Goal: Task Accomplishment & Management: Manage account settings

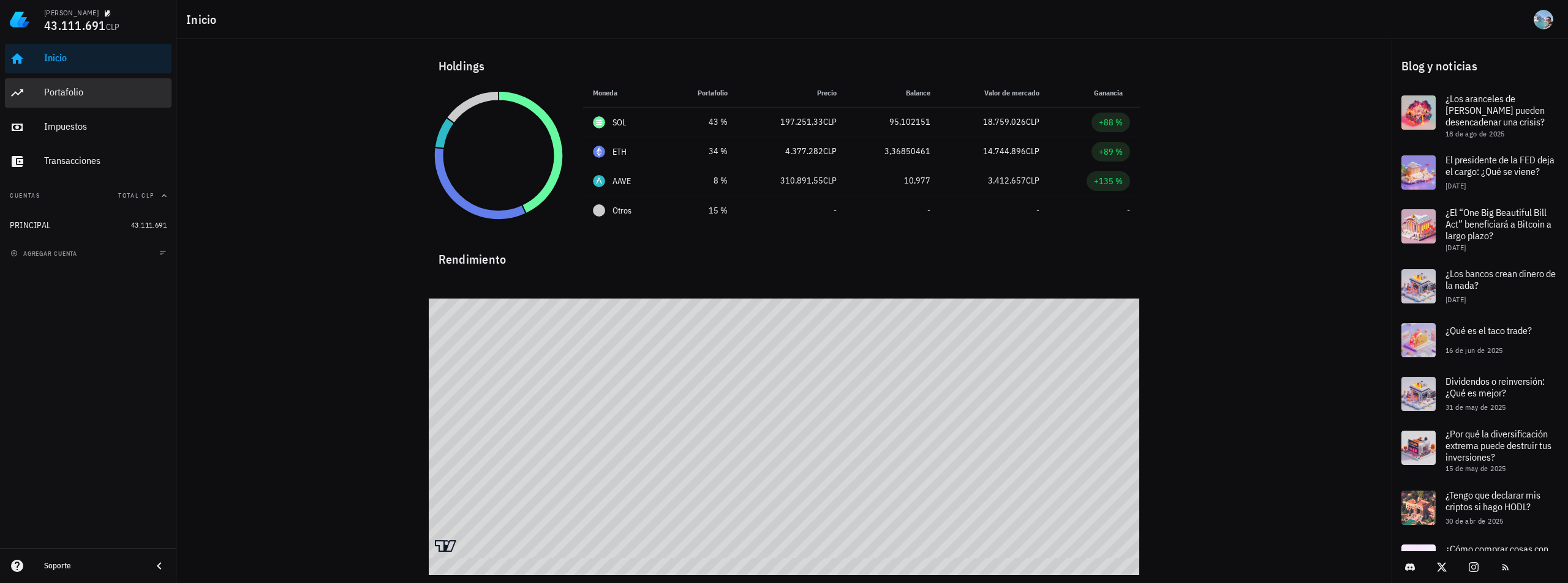
click at [84, 84] on div "Portafolio" at bounding box center [105, 92] width 123 height 28
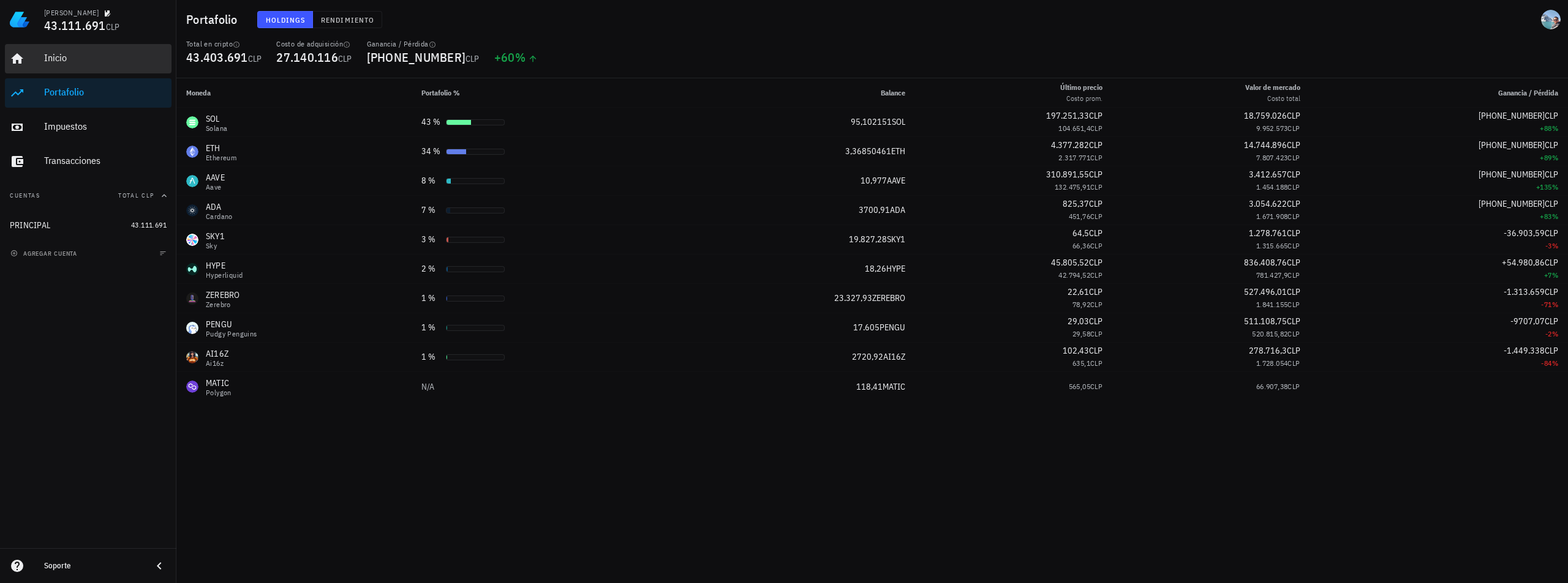
click at [69, 52] on div "Inicio" at bounding box center [105, 58] width 123 height 28
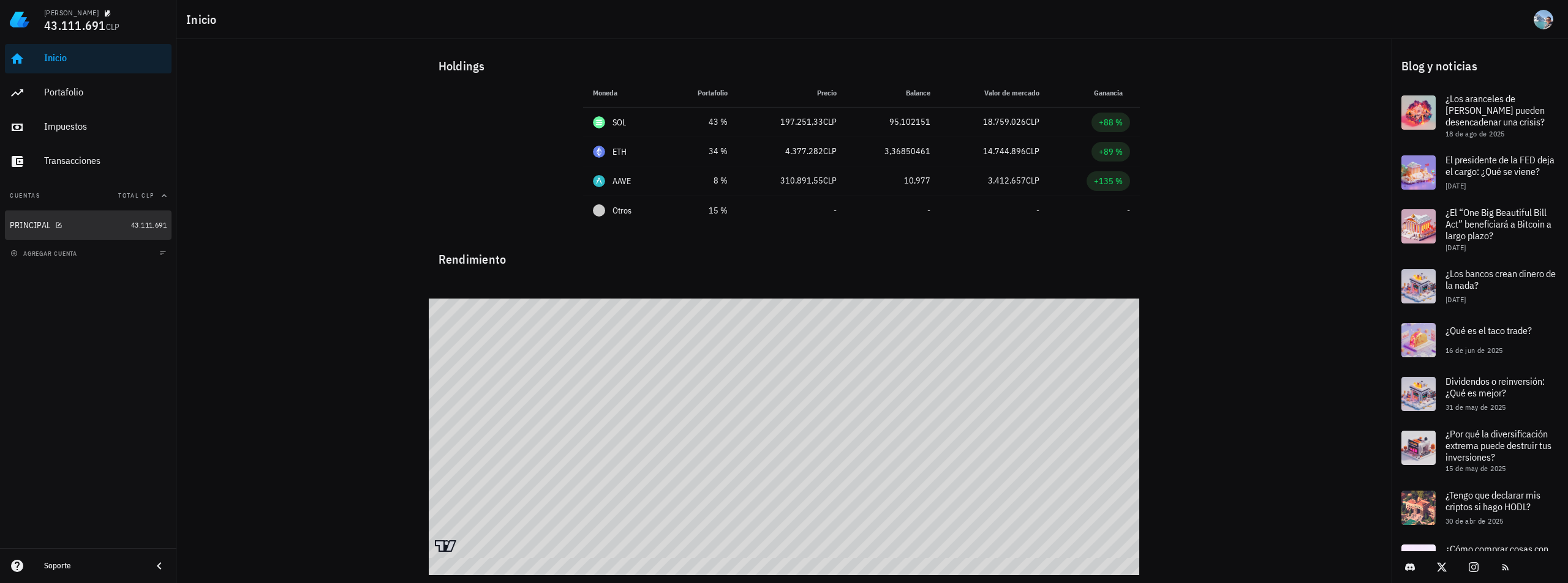
click at [95, 227] on div "PRINCIPAL" at bounding box center [68, 225] width 116 height 12
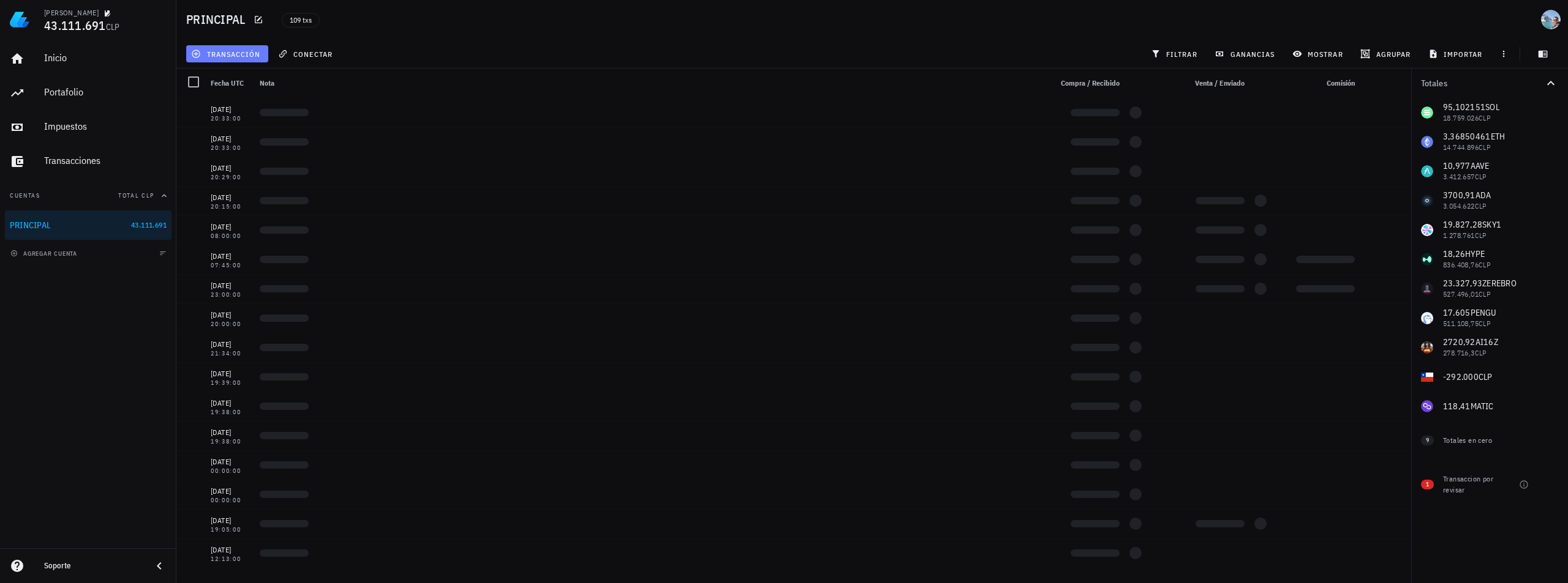
click at [213, 53] on span "transacción" at bounding box center [227, 54] width 67 height 10
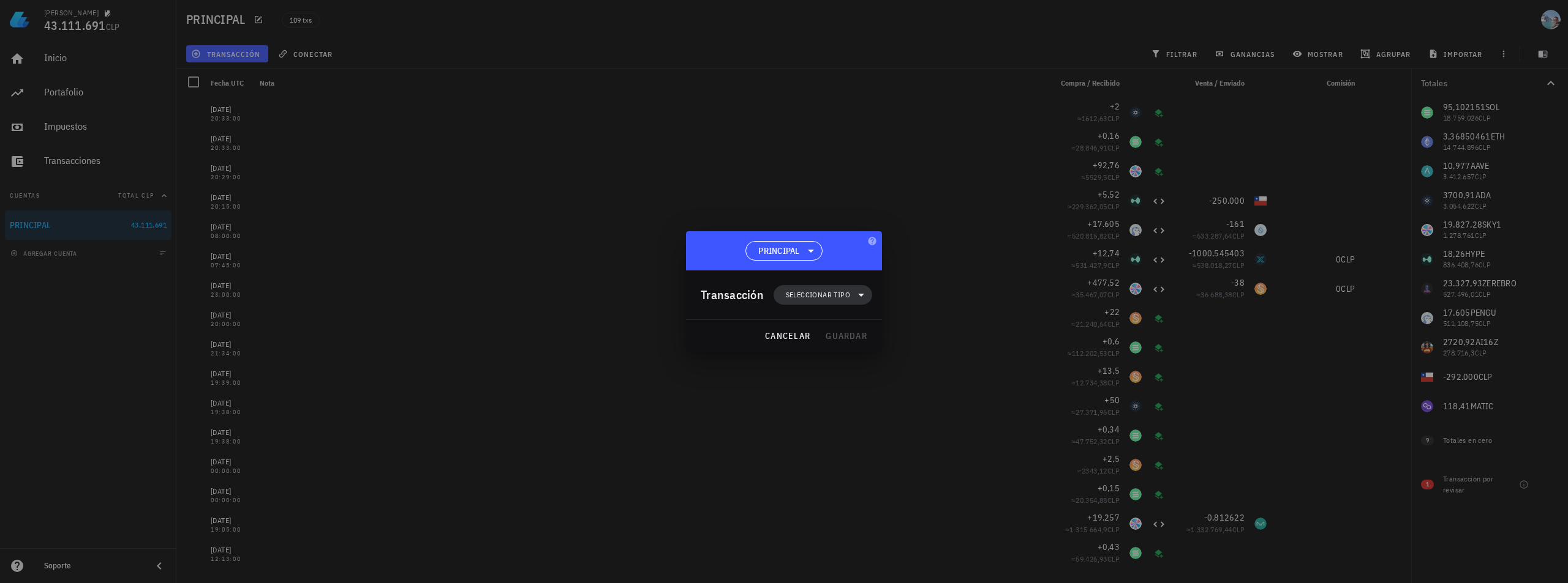
click at [828, 286] on span "Seleccionar tipo" at bounding box center [823, 295] width 84 height 20
click at [833, 343] on div "Ingreso" at bounding box center [831, 349] width 114 height 25
click at [823, 328] on div "Compra/Venta" at bounding box center [829, 324] width 48 height 10
click at [906, 334] on icon at bounding box center [903, 328] width 15 height 15
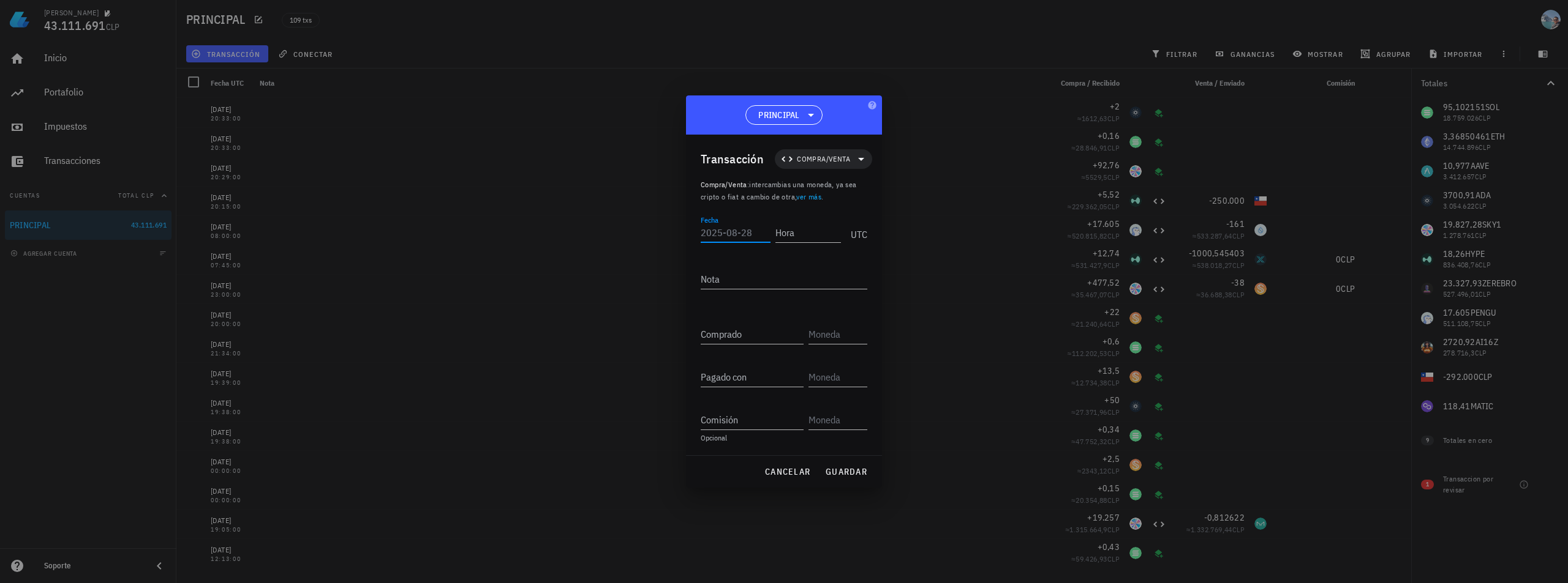
click at [717, 234] on input "Fecha" at bounding box center [735, 233] width 70 height 20
type input "[DATE]"
type input "21:10:00"
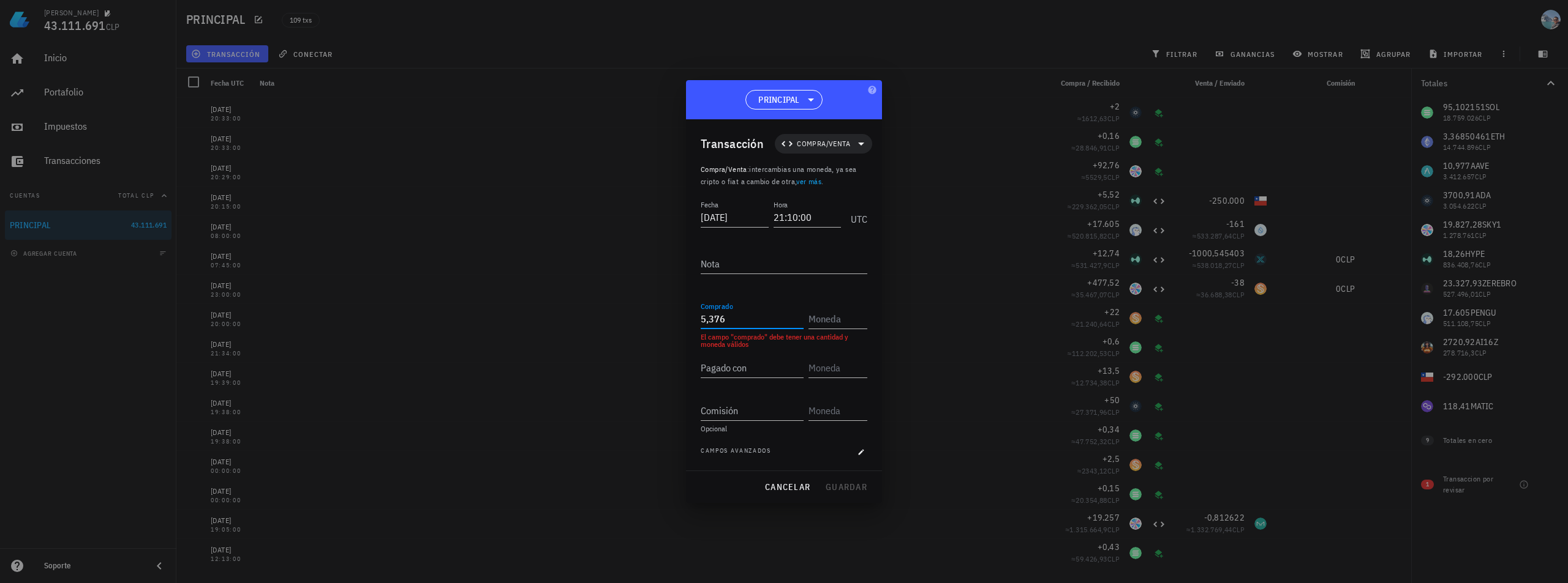
type input "5,376"
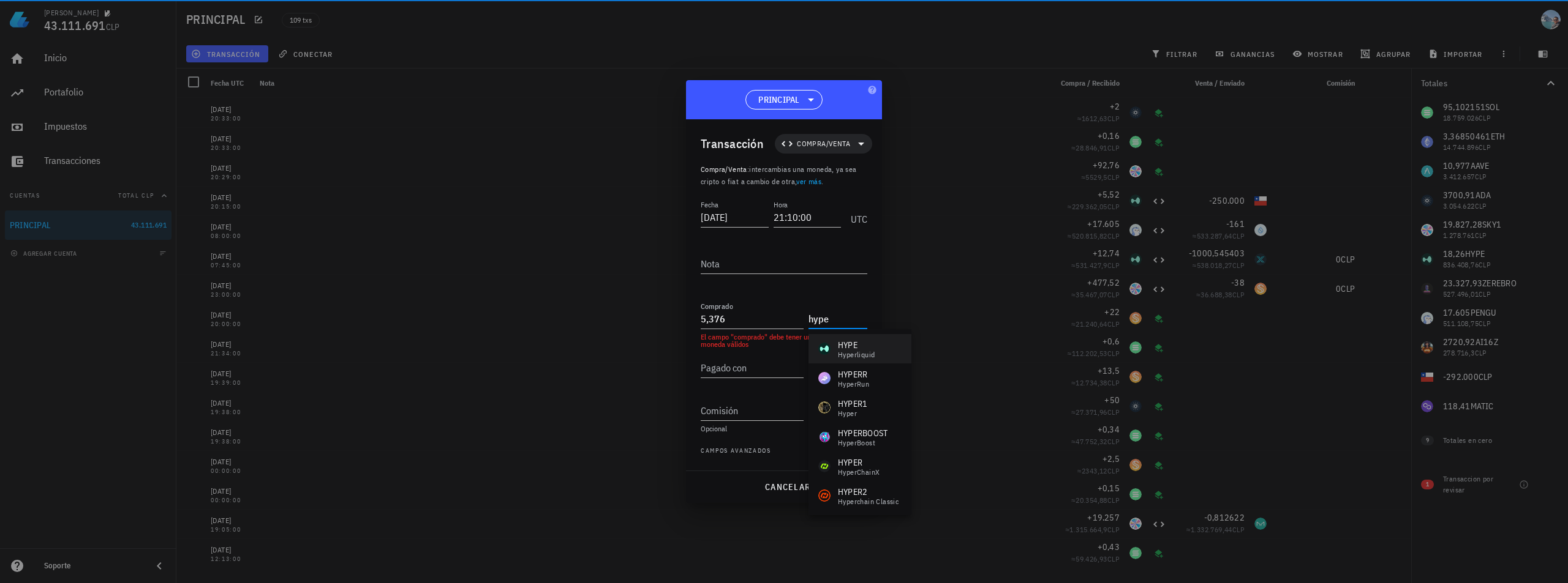
click at [865, 347] on div "HYPE" at bounding box center [856, 345] width 37 height 12
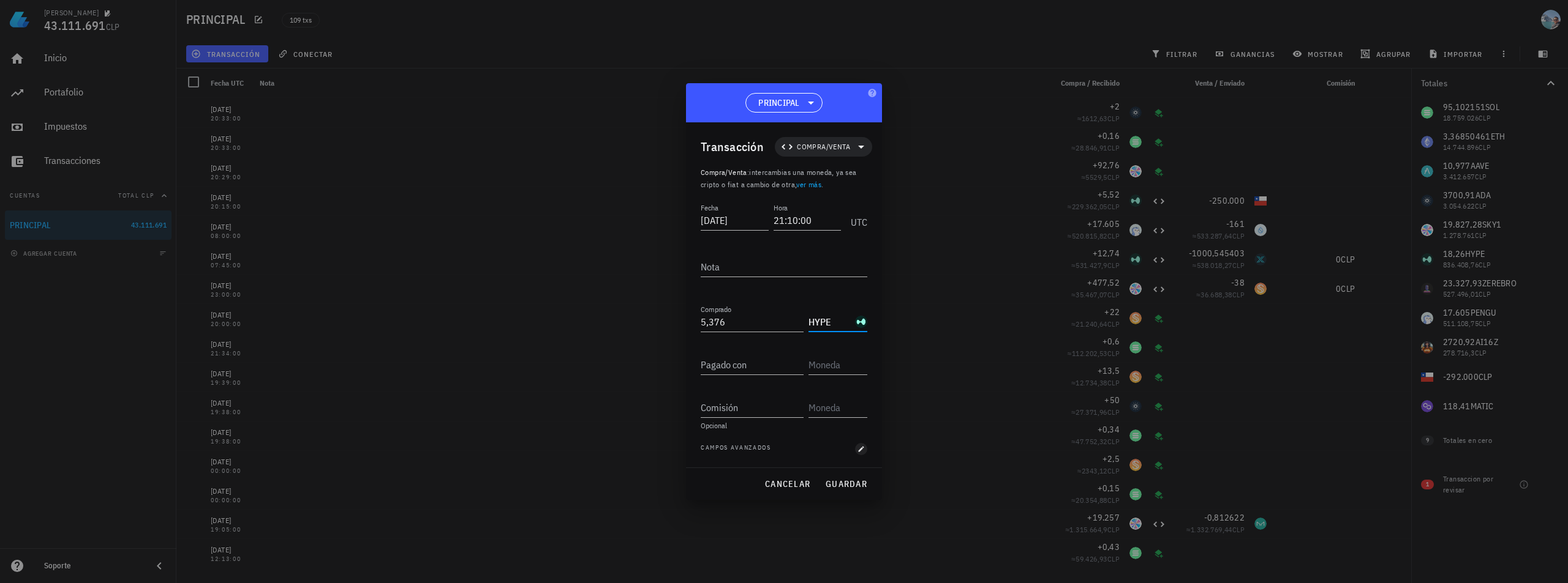
type input "HYPE"
click at [858, 448] on icon "button" at bounding box center [861, 449] width 7 height 7
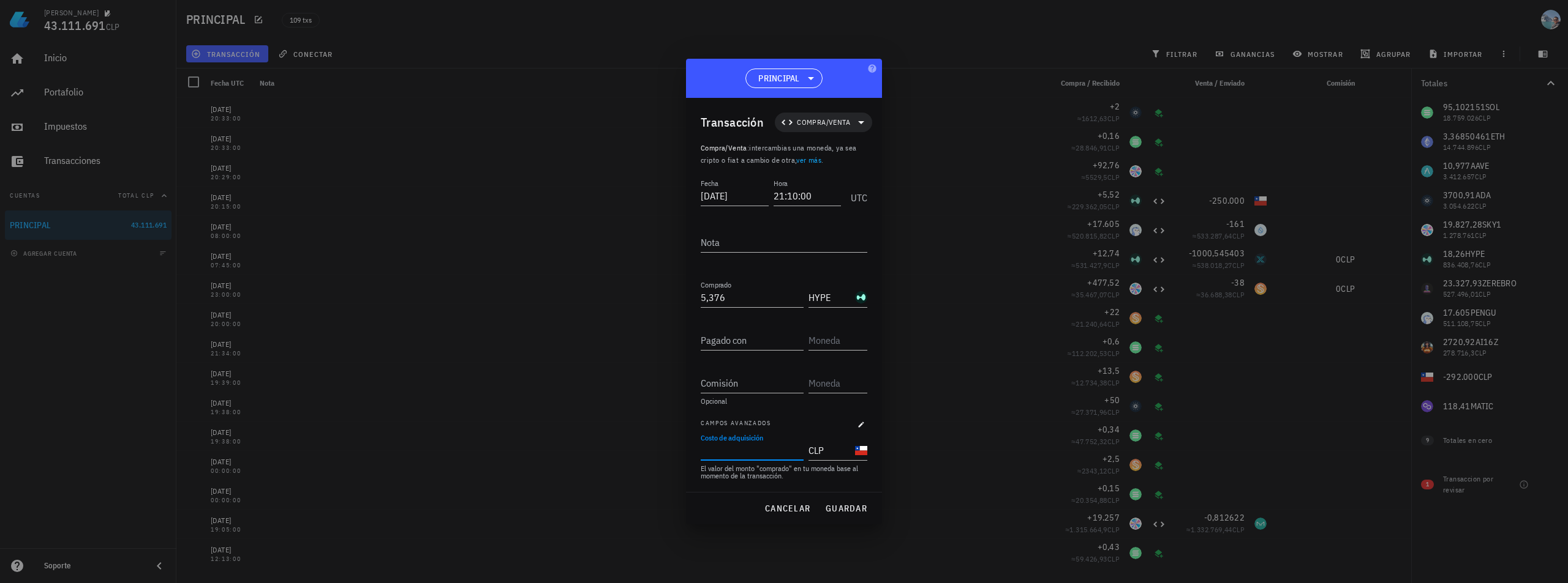
click at [753, 456] on input "Costo de adquisición" at bounding box center [750, 451] width 100 height 20
click at [779, 468] on div "El valor del monto "comprado" en tu moneda base al momento de la transacción." at bounding box center [784, 473] width 166 height 15
click at [845, 512] on span "guardar" at bounding box center [846, 509] width 43 height 11
click at [779, 345] on input "Pagado con" at bounding box center [752, 340] width 103 height 20
click at [826, 345] on input "text" at bounding box center [836, 340] width 56 height 20
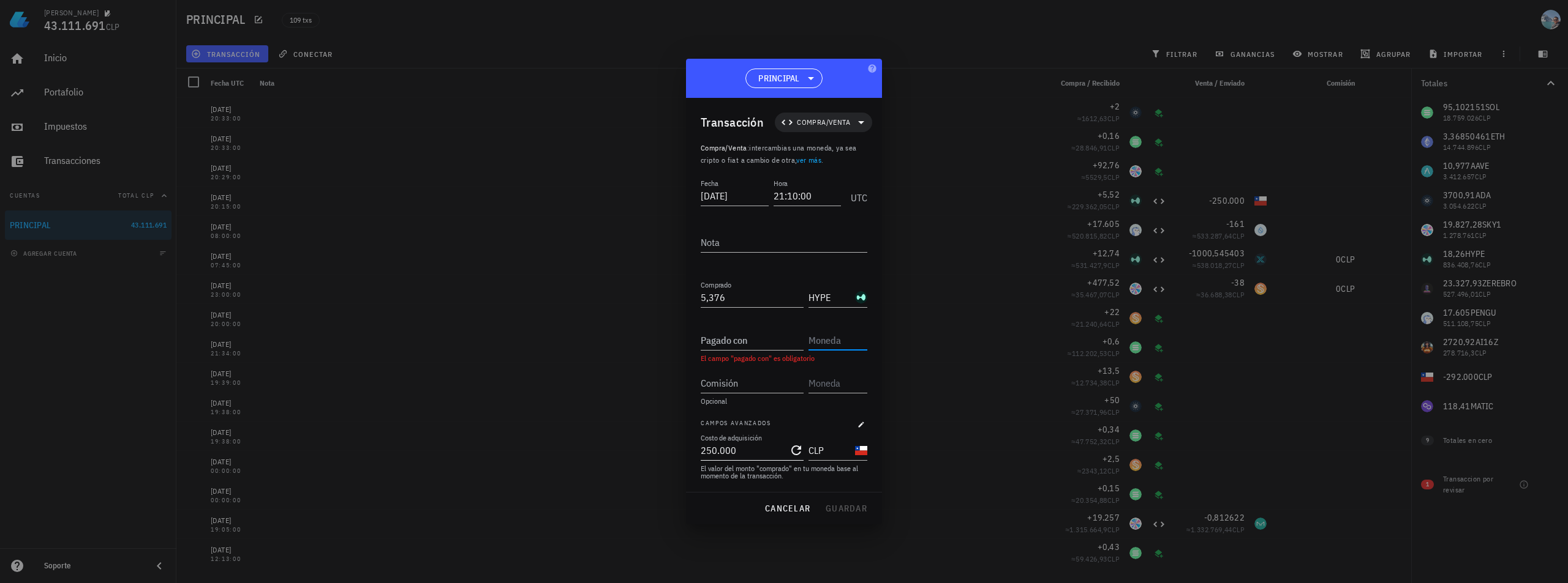
type input "250000"
drag, startPoint x: 778, startPoint y: 452, endPoint x: 741, endPoint y: 455, distance: 37.1
click at [629, 427] on div "[PERSON_NAME] 43.111.691 CLP Inicio [GEOGRAPHIC_DATA] Impuestos [GEOGRAPHIC_DAT…" at bounding box center [784, 291] width 1568 height 583
click at [833, 455] on input "CLP" at bounding box center [831, 451] width 44 height 20
click at [836, 339] on input "text" at bounding box center [836, 340] width 56 height 20
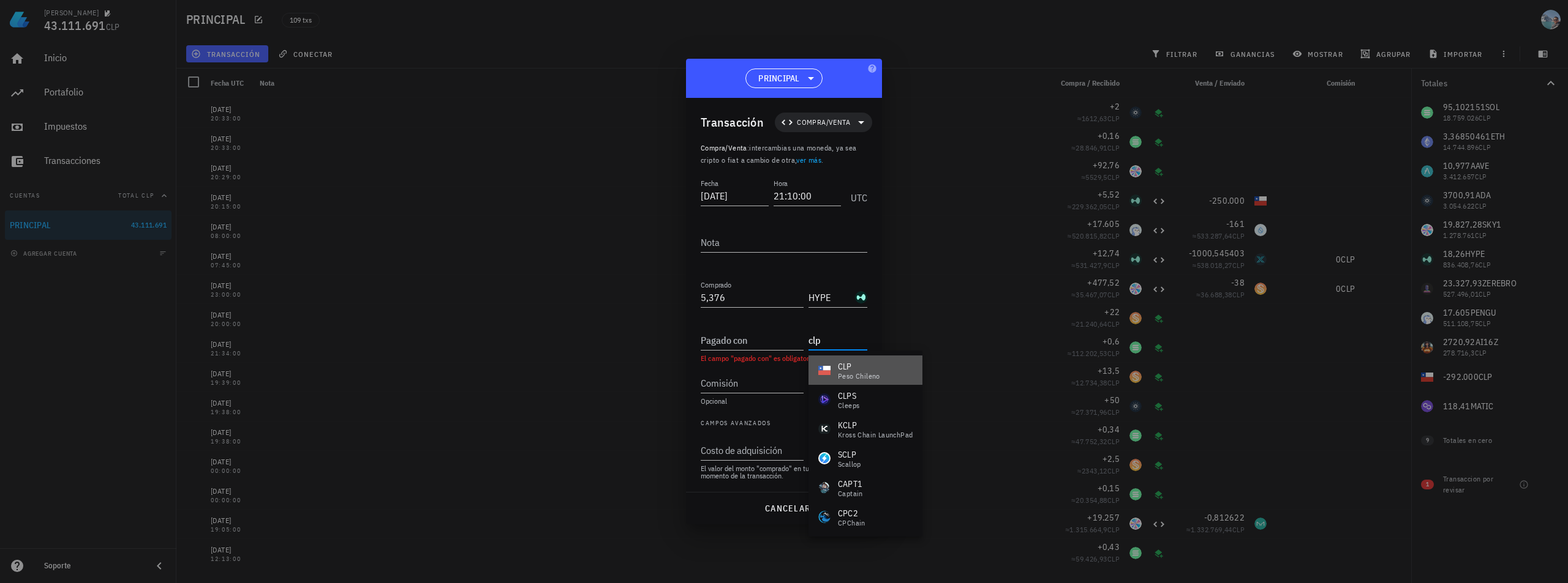
click at [850, 368] on div "CLP" at bounding box center [859, 367] width 43 height 12
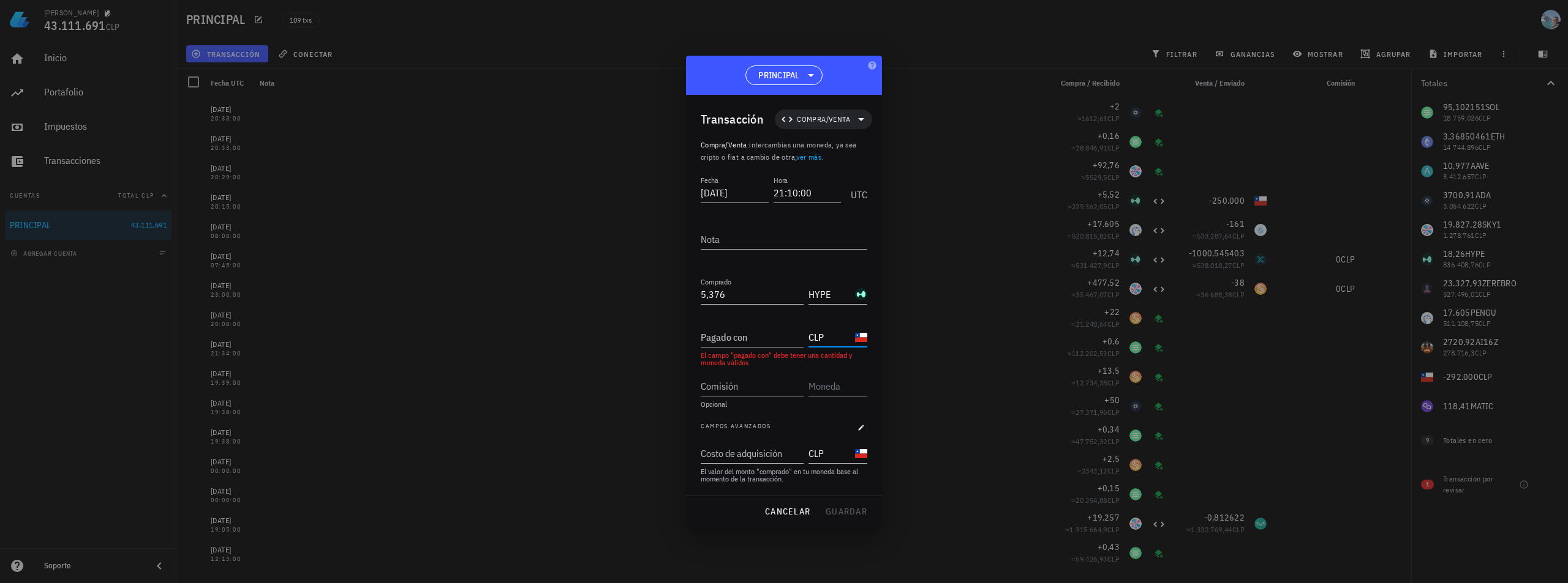
type input "CLP"
click at [752, 348] on div "Pagado con CLP El campo "pagado con" debe tener una cantidad y moneda válidos" at bounding box center [784, 342] width 166 height 49
click at [741, 342] on input "Pagado con" at bounding box center [752, 337] width 103 height 20
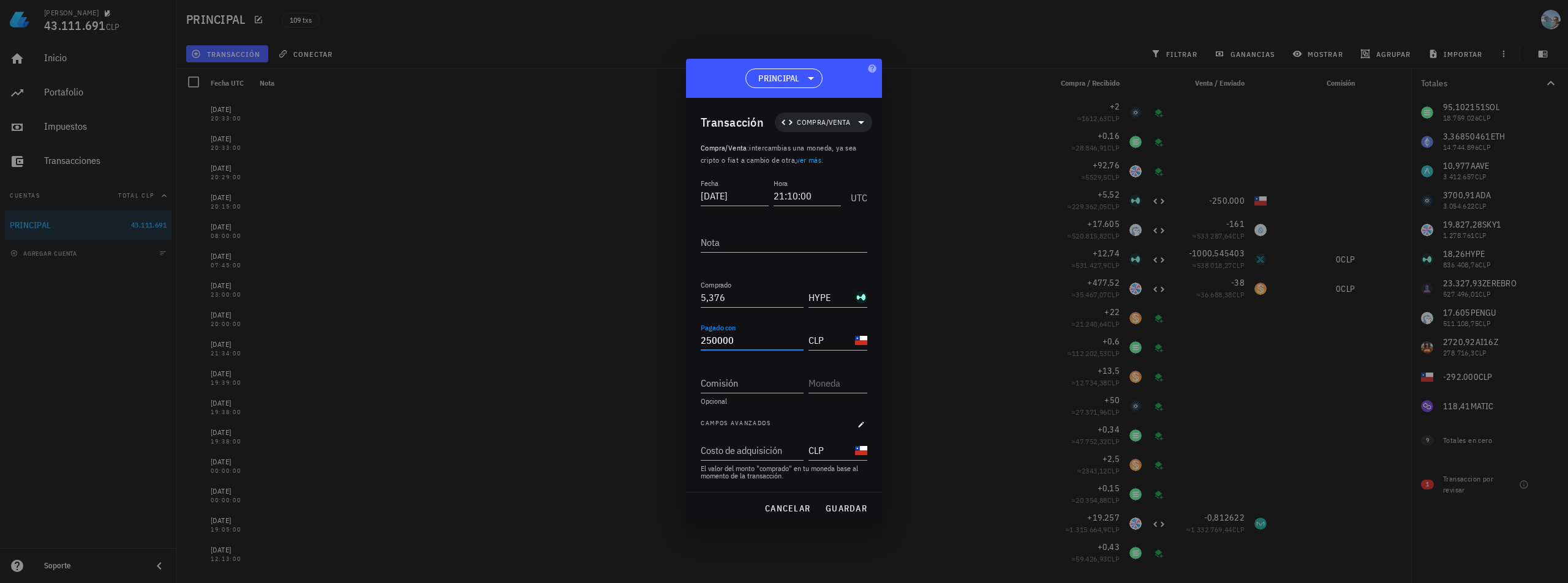
type input "250.000"
click at [745, 360] on div at bounding box center [784, 360] width 166 height 9
click at [845, 505] on span "guardar" at bounding box center [846, 509] width 43 height 11
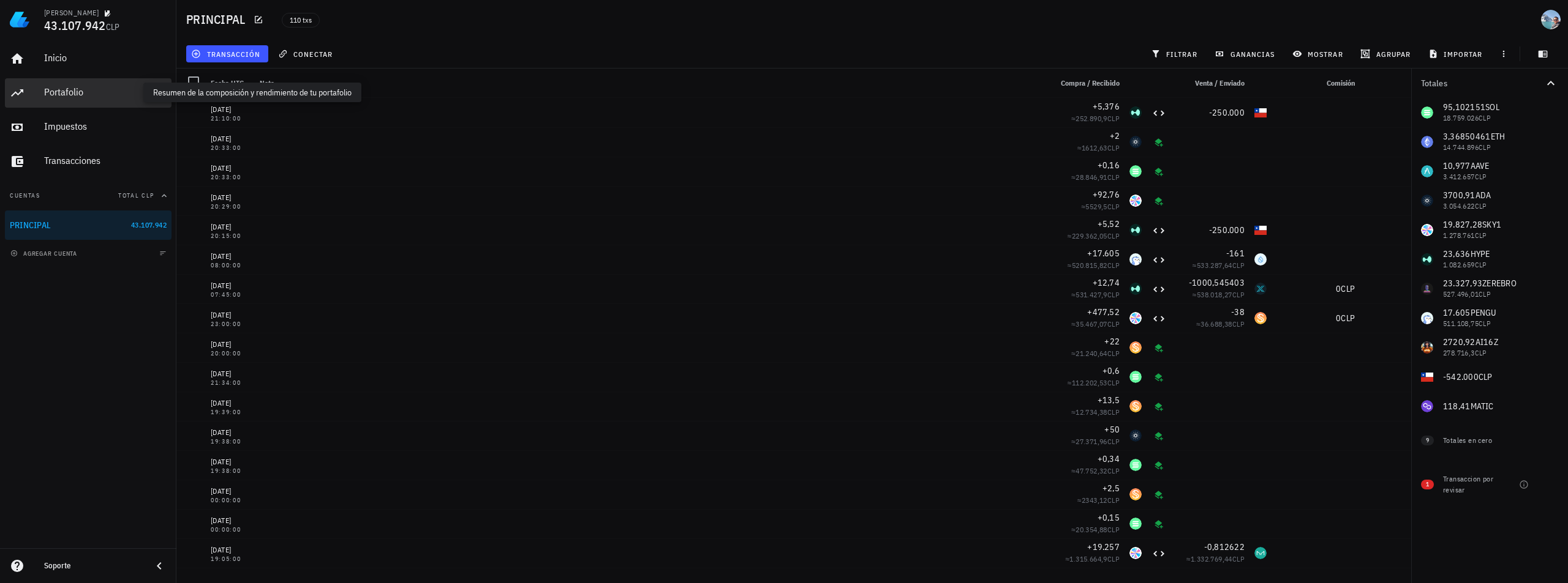
click at [99, 95] on div "Portafolio" at bounding box center [105, 92] width 123 height 12
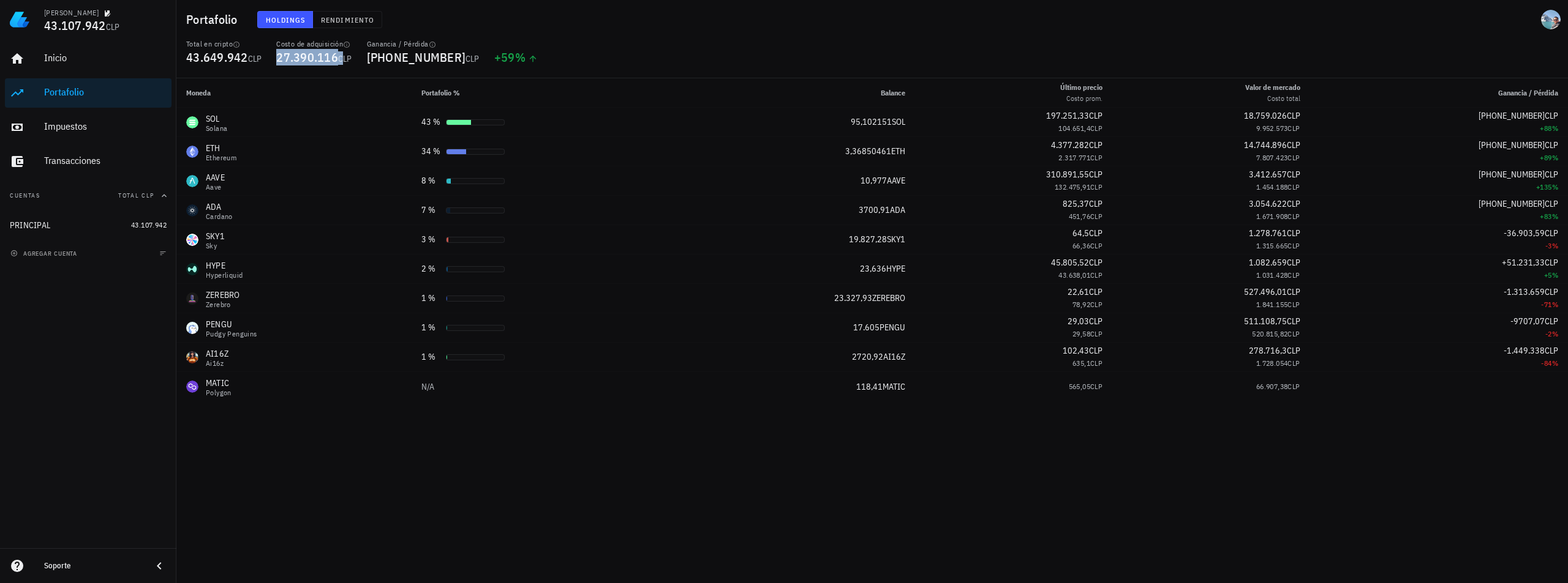
drag, startPoint x: 277, startPoint y: 56, endPoint x: 340, endPoint y: 57, distance: 63.0
click at [340, 57] on div "Costo de adquisición 27.390.116 CLP" at bounding box center [314, 59] width 90 height 39
click at [338, 58] on span "27.390.116" at bounding box center [307, 57] width 62 height 17
click at [83, 54] on div "Inicio" at bounding box center [105, 58] width 123 height 12
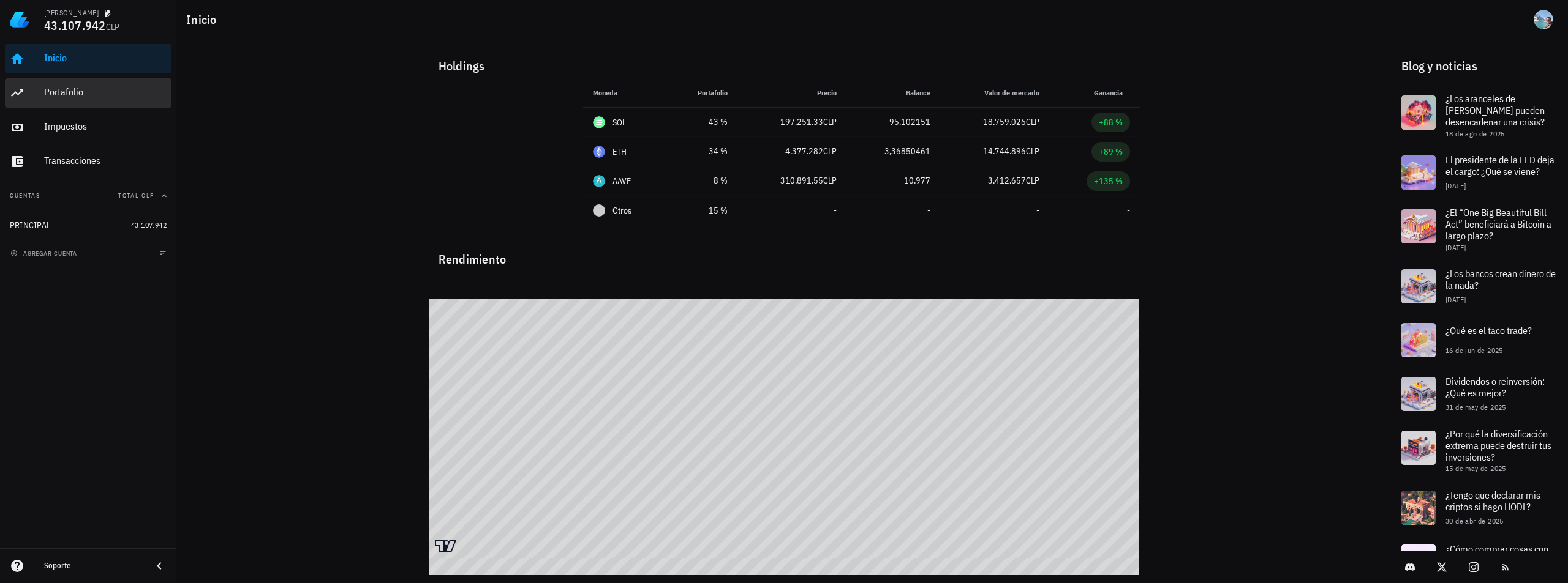
click at [77, 94] on div "Portafolio" at bounding box center [105, 92] width 123 height 12
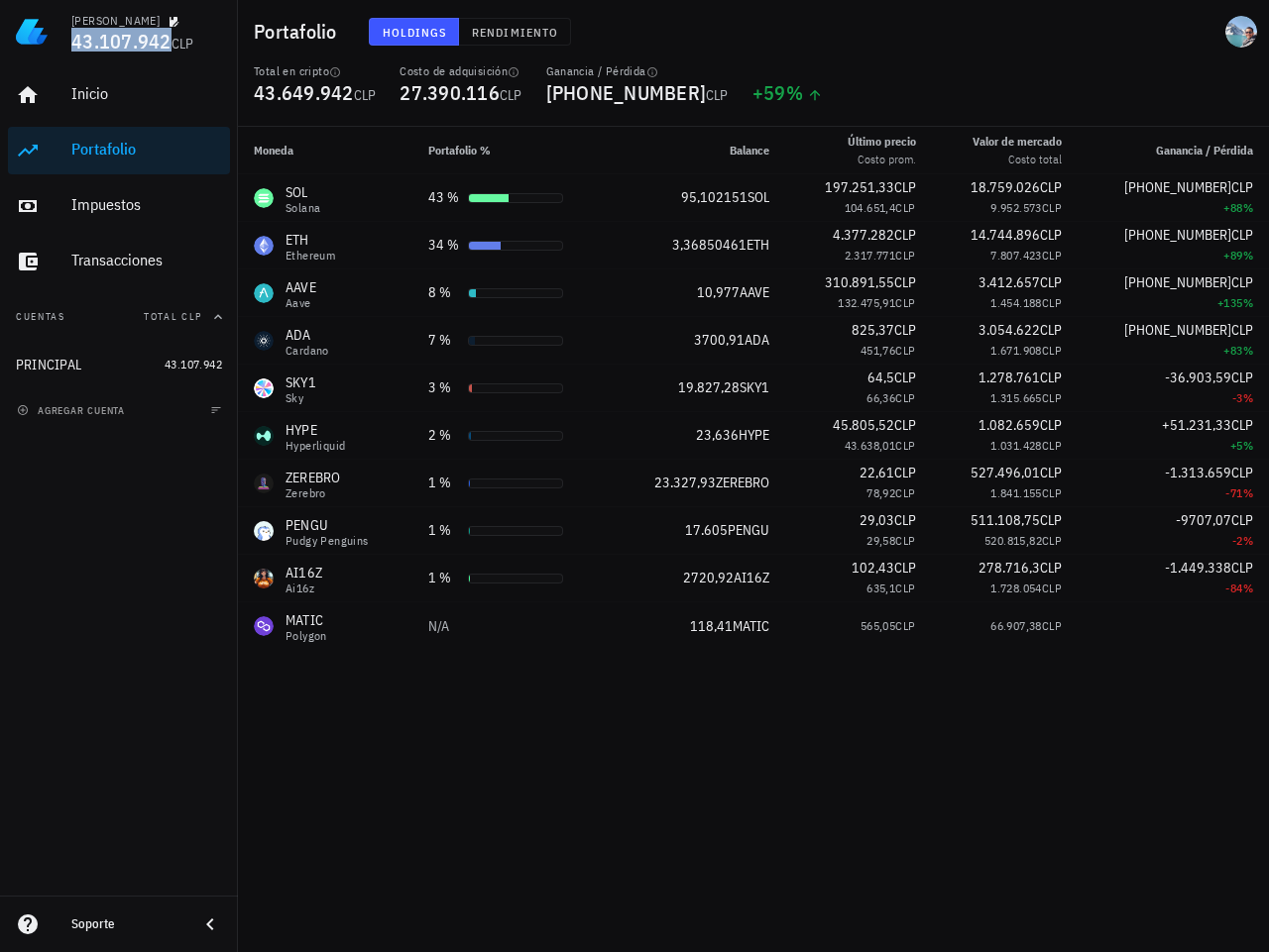
click at [100, 31] on span "43.107.942" at bounding box center [122, 41] width 100 height 27
click at [22, 34] on img at bounding box center [32, 32] width 32 height 32
click at [254, 64] on div "Total en cripto" at bounding box center [315, 72] width 122 height 16
click at [581, 26] on div "Holdings Rendimiento" at bounding box center [632, 32] width 550 height 52
click at [533, 28] on span "Rendimiento" at bounding box center [513, 32] width 87 height 15
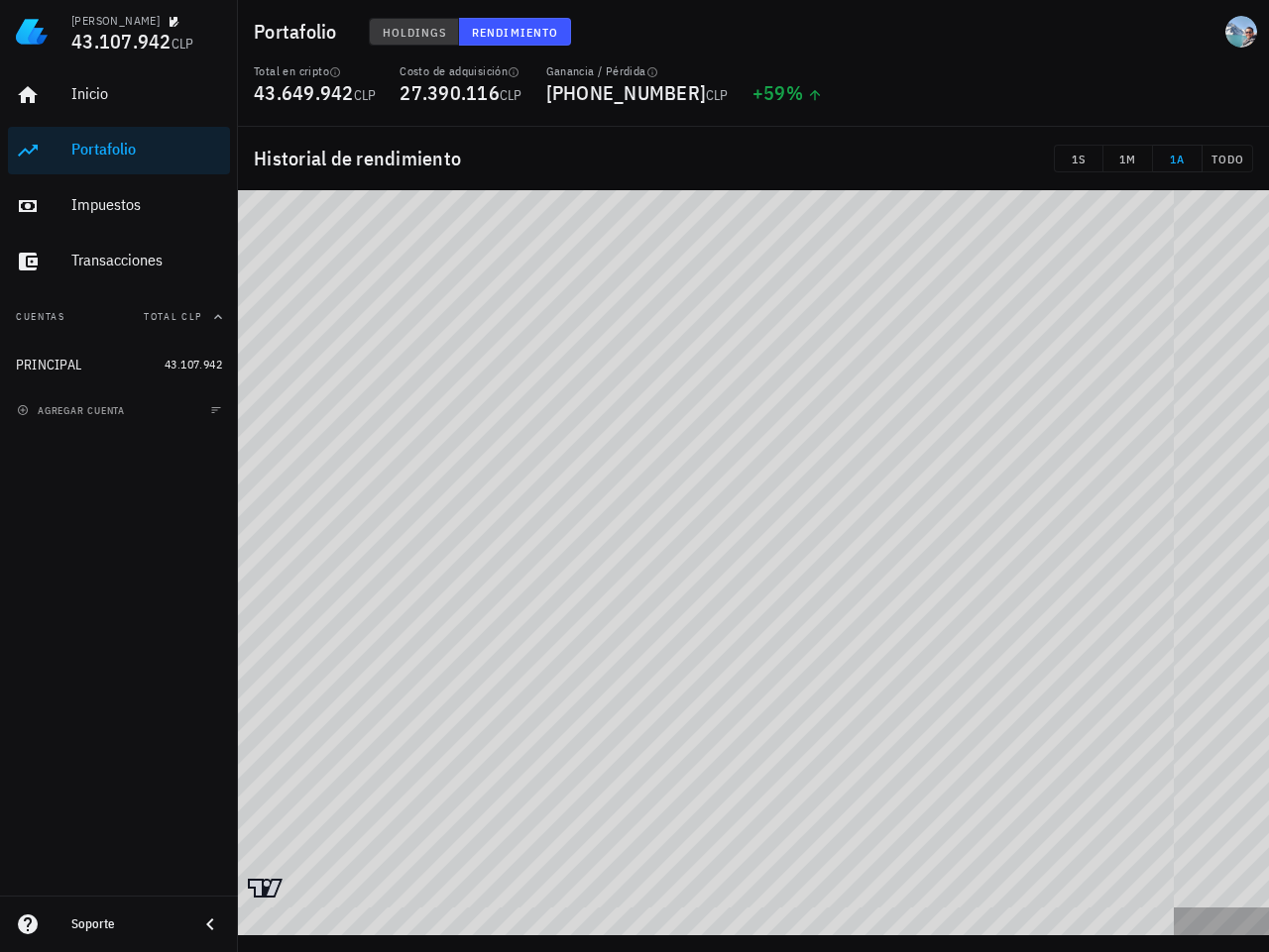
click at [423, 27] on span "Holdings" at bounding box center [415, 32] width 66 height 15
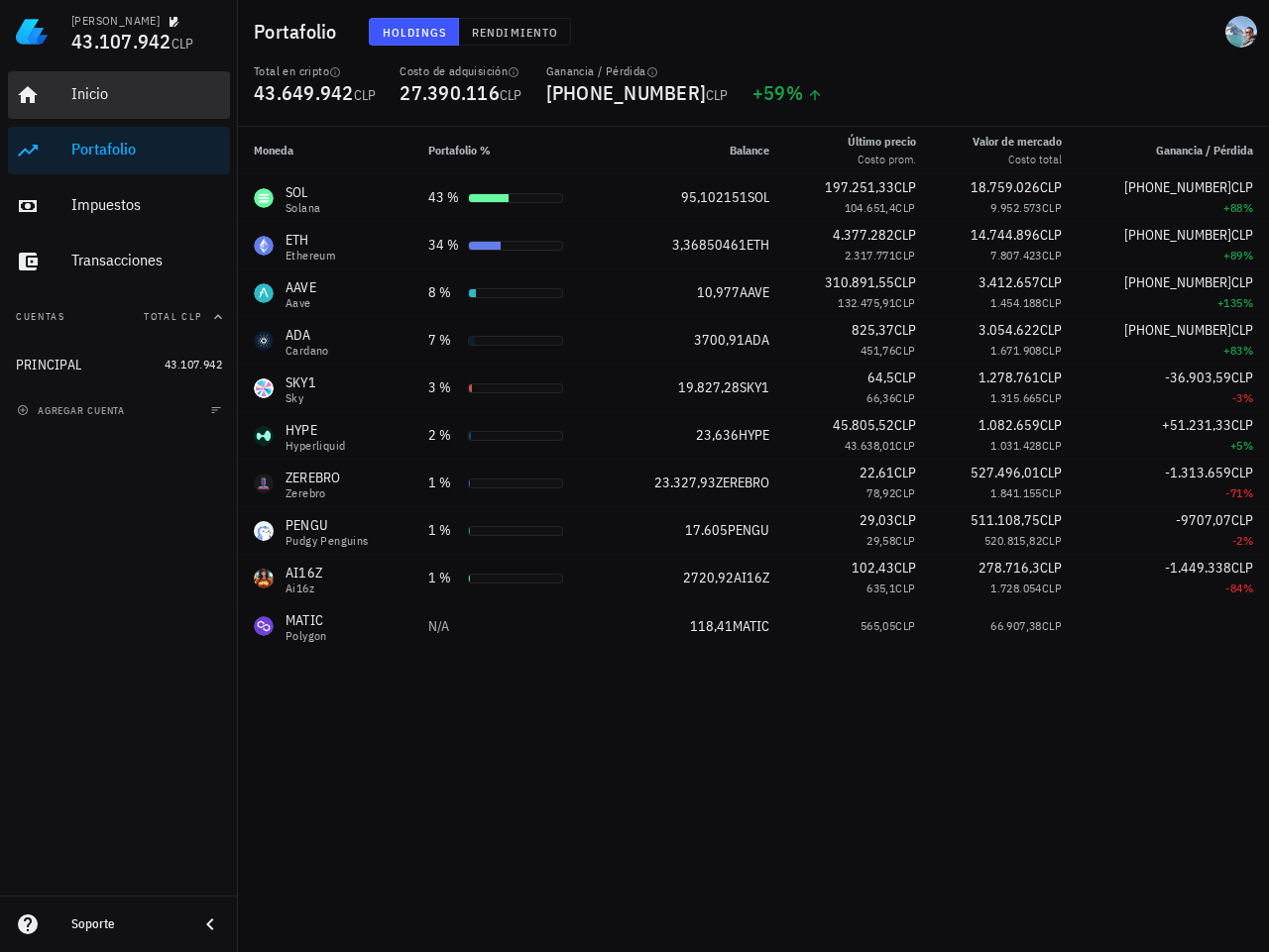
click at [69, 94] on link "Inicio" at bounding box center [119, 96] width 222 height 48
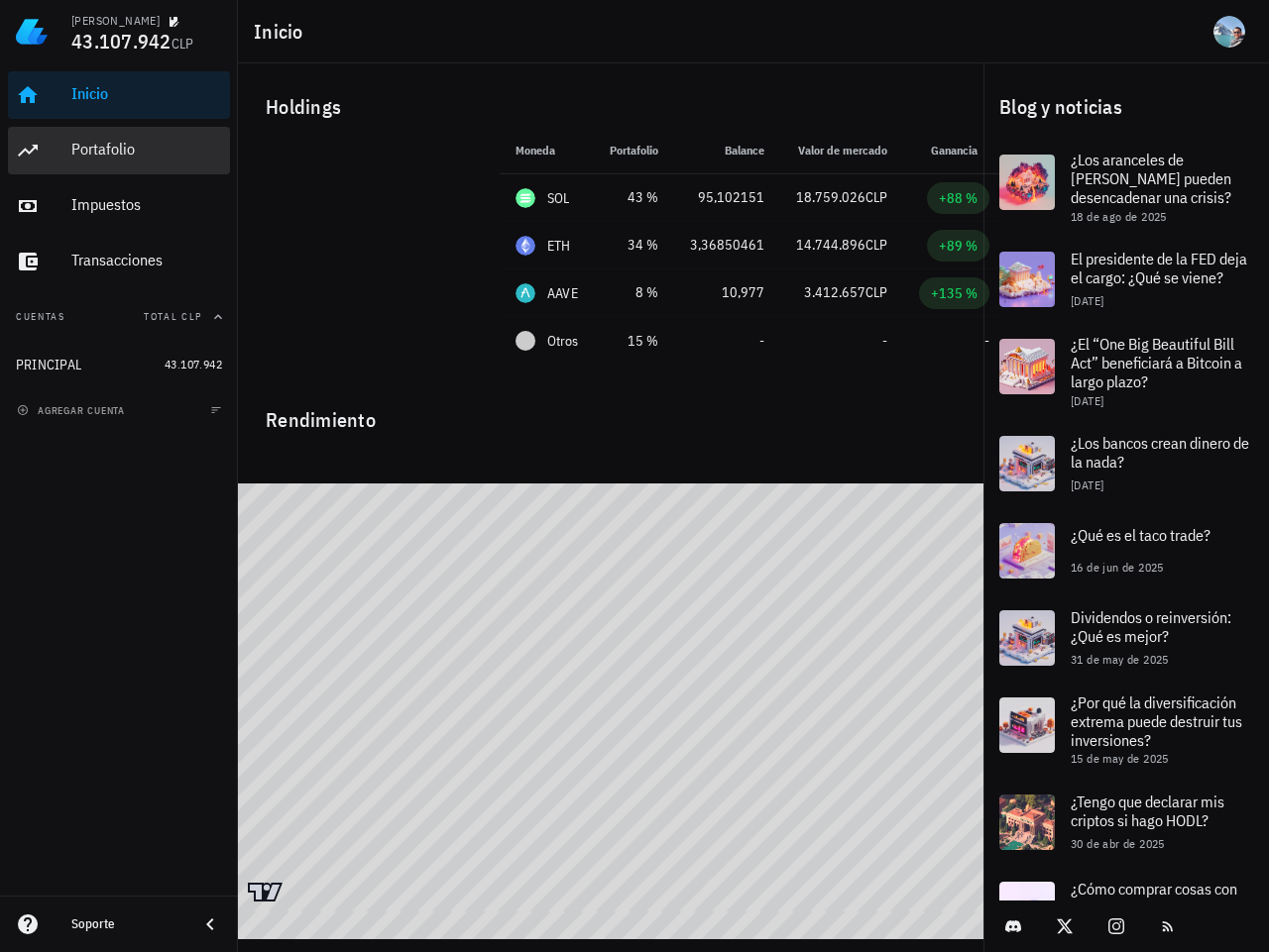
click at [121, 140] on div "Portafolio" at bounding box center [147, 149] width 151 height 19
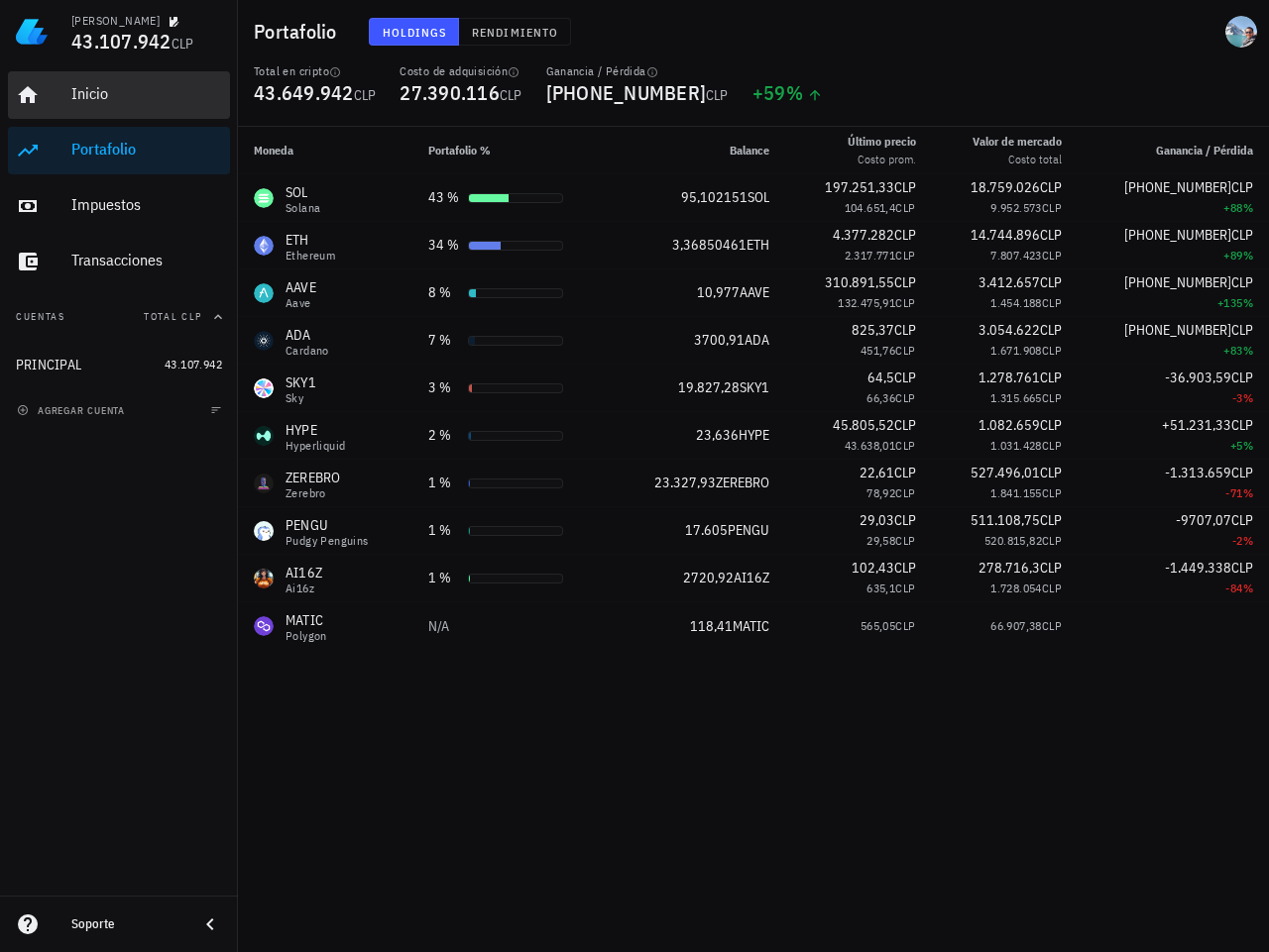
click at [89, 107] on div "Inicio" at bounding box center [147, 95] width 151 height 45
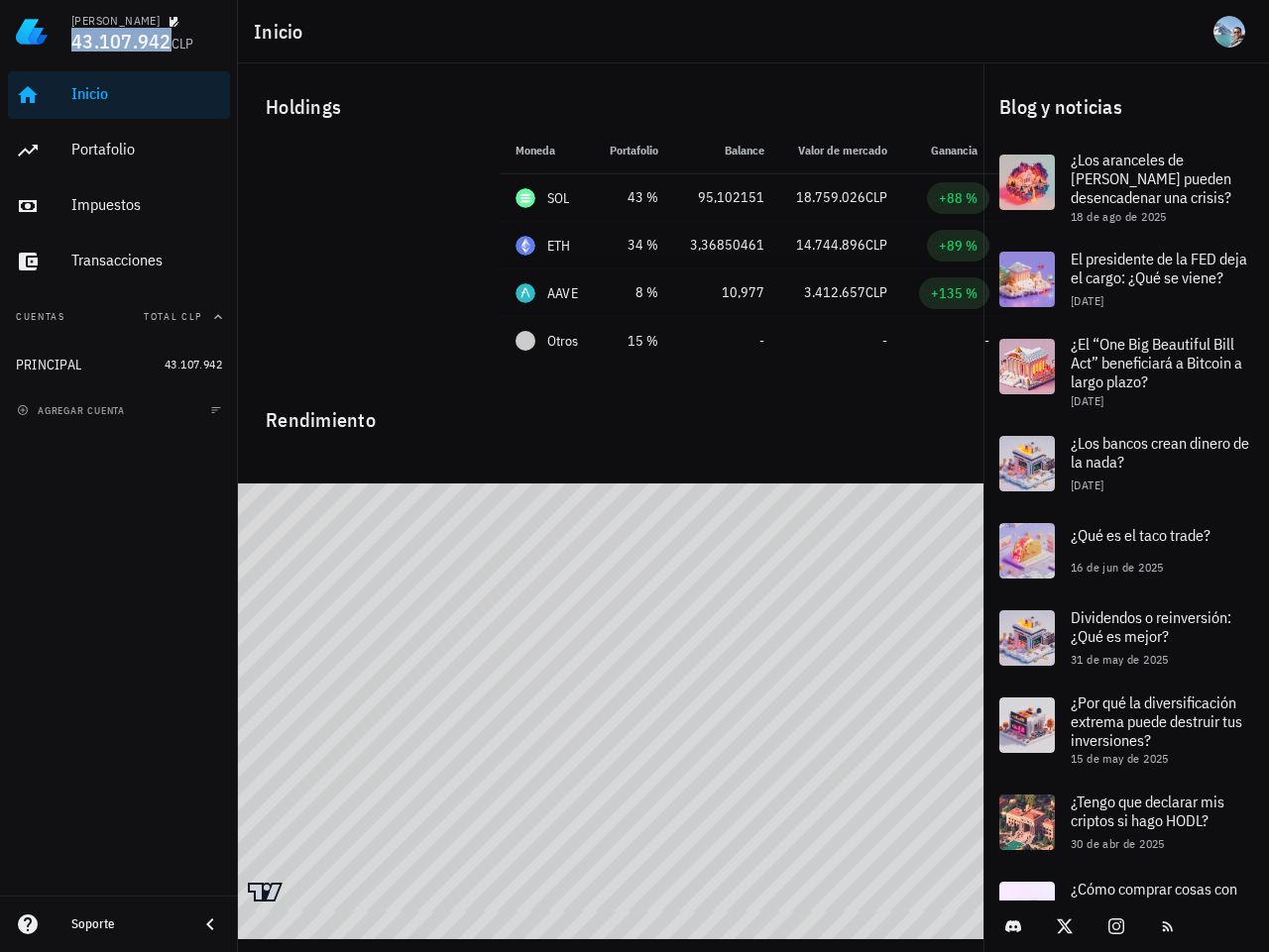
click at [156, 38] on span "43.107.942" at bounding box center [122, 41] width 100 height 27
click at [135, 110] on div "Inicio" at bounding box center [147, 95] width 151 height 45
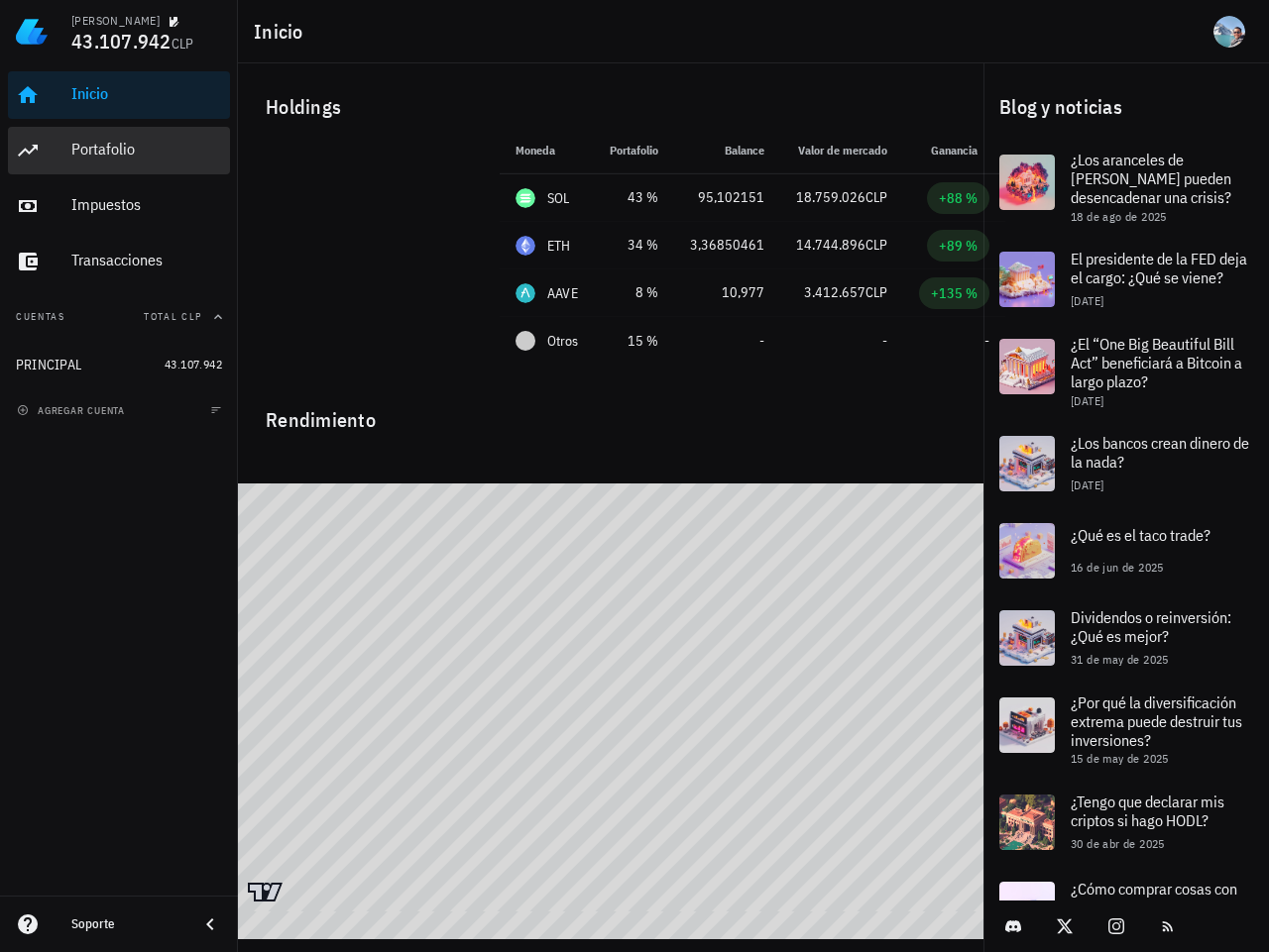
click at [148, 151] on div "Portafolio" at bounding box center [147, 149] width 151 height 19
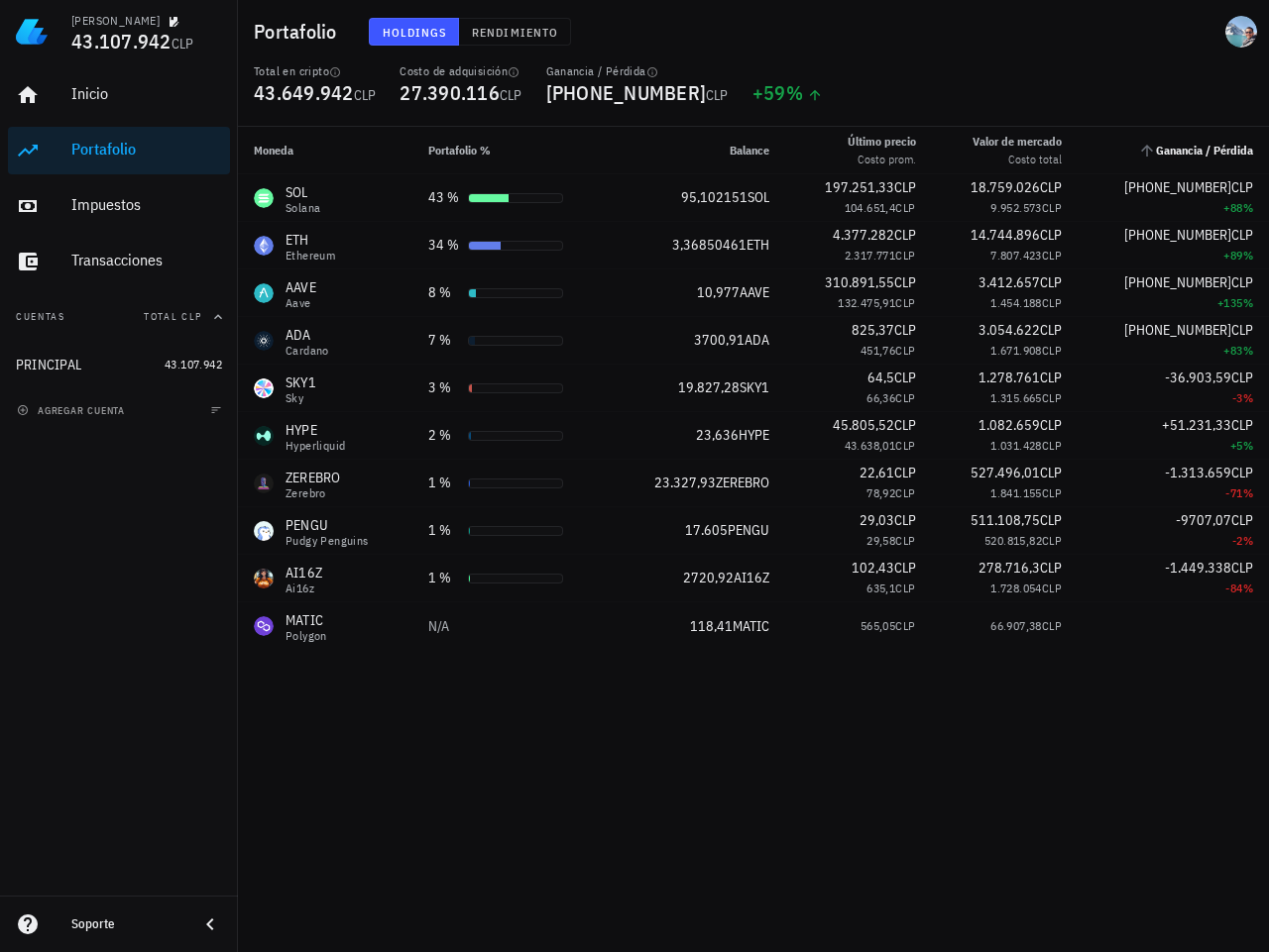
click at [1218, 155] on span "Ganancia / Pérdida" at bounding box center [1203, 150] width 97 height 15
click at [1149, 147] on icon "Ganancia / Pérdida: Sin ordenar. Pulse para ordenar de forma ascendente." at bounding box center [1146, 151] width 18 height 18
click at [1140, 150] on icon "Ganancia / Pérdida: Sin ordenar. Pulse para ordenar de forma ascendente." at bounding box center [1146, 152] width 12 height 12
click at [1224, 153] on span "Ganancia / Pérdida" at bounding box center [1203, 150] width 97 height 15
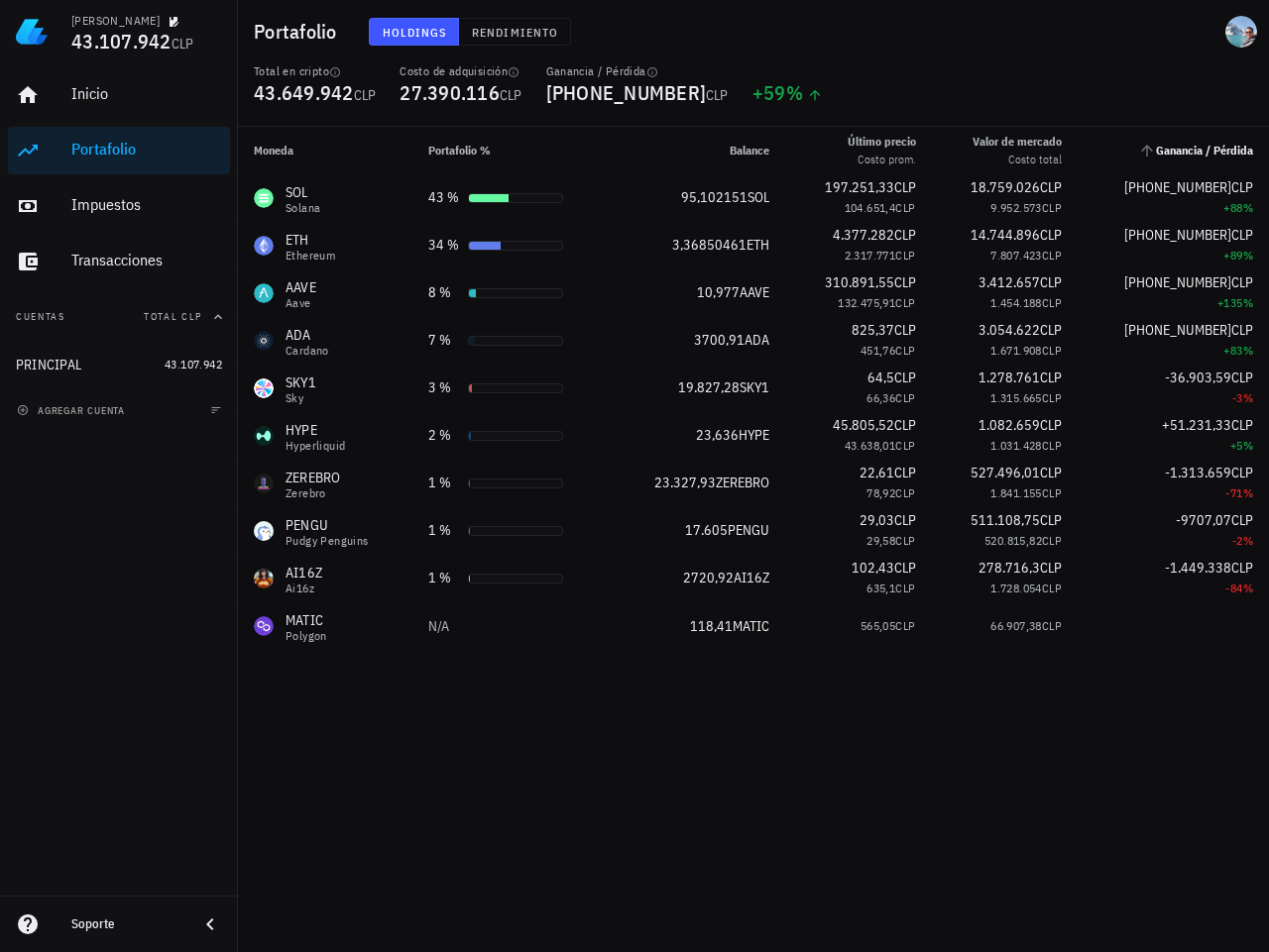
click at [1224, 153] on span "Ganancia / Pérdida" at bounding box center [1203, 150] width 97 height 15
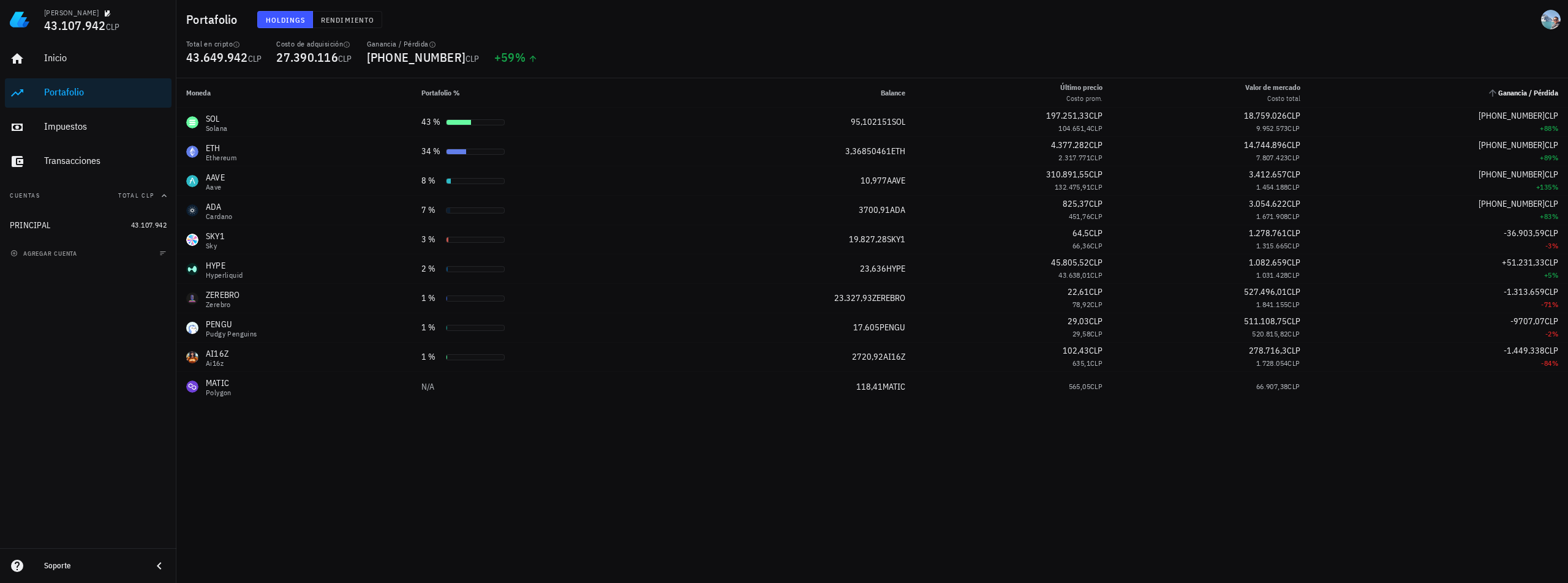
click at [1527, 89] on span "Ganancia / Pérdida" at bounding box center [1528, 92] width 60 height 9
click at [1524, 91] on span "Ganancia / Pérdida" at bounding box center [1528, 92] width 60 height 9
click at [1418, 465] on div "Moneda Portafolio % Balance Último precio Costo prom. Valor de mercado Costo to…" at bounding box center [872, 331] width 1392 height 505
